Goal: Find specific page/section: Find specific page/section

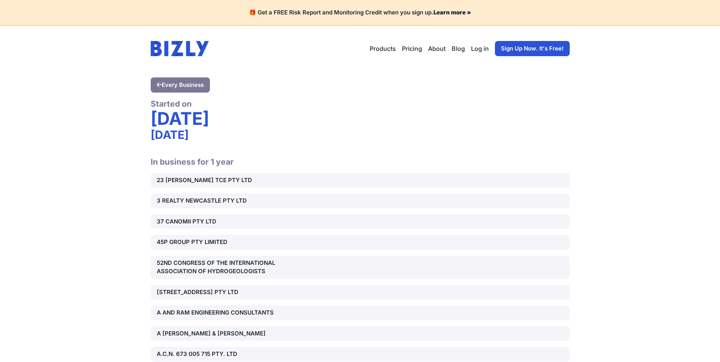
scroll to position [27278, 0]
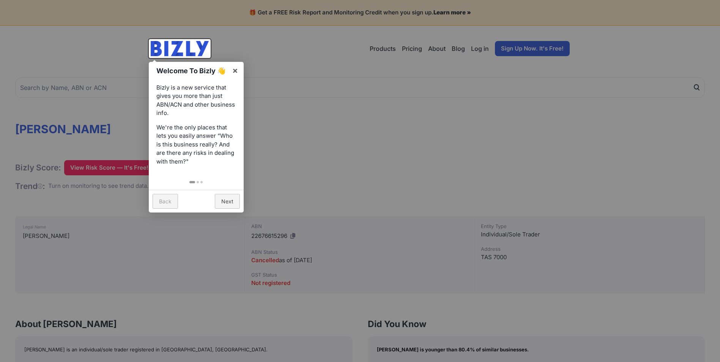
click at [313, 156] on div at bounding box center [360, 181] width 720 height 362
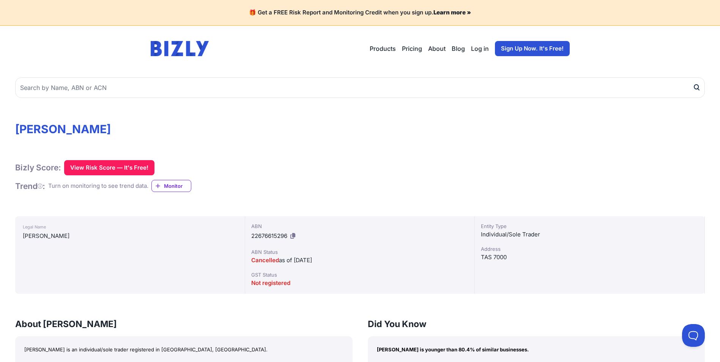
click at [292, 237] on icon at bounding box center [292, 236] width 5 height 6
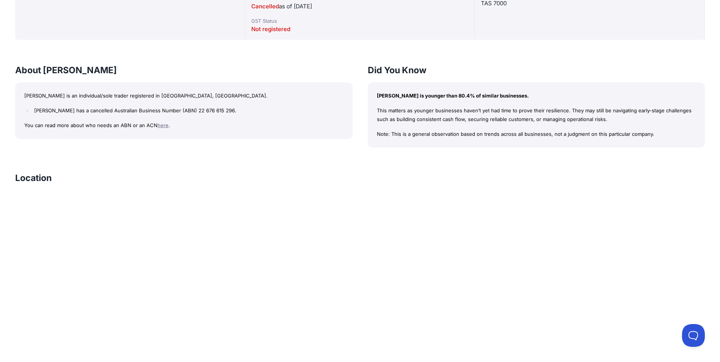
scroll to position [266, 0]
